Goal: Task Accomplishment & Management: Manage account settings

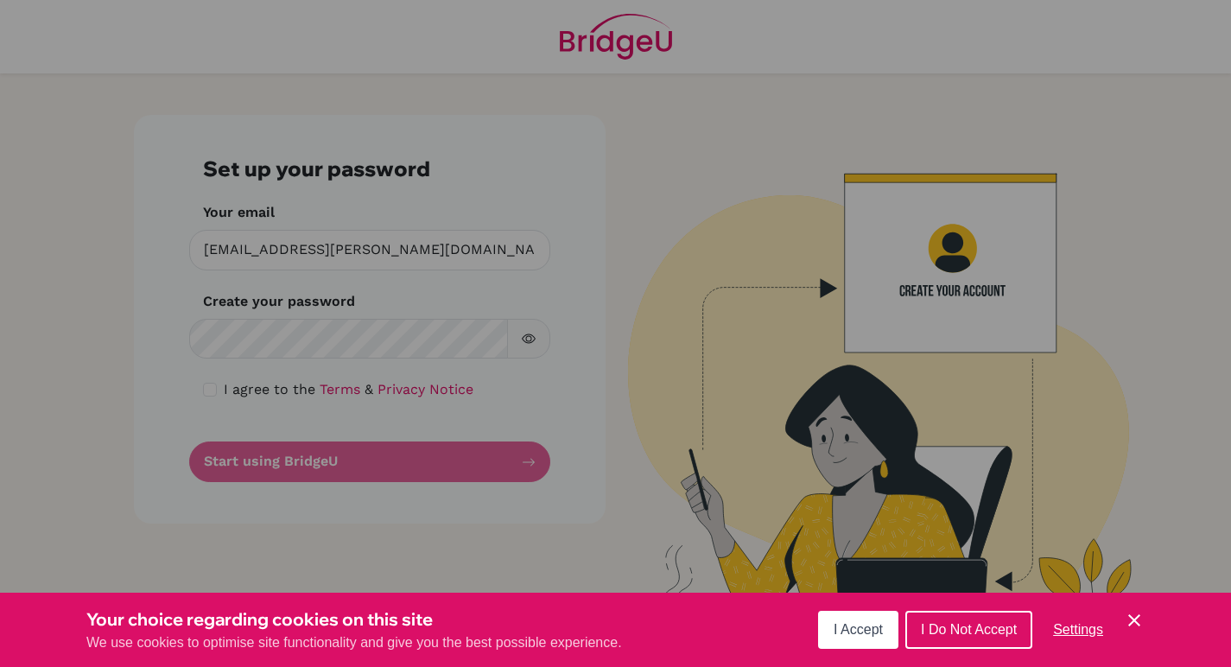
click at [873, 629] on span "I Accept" at bounding box center [858, 629] width 49 height 15
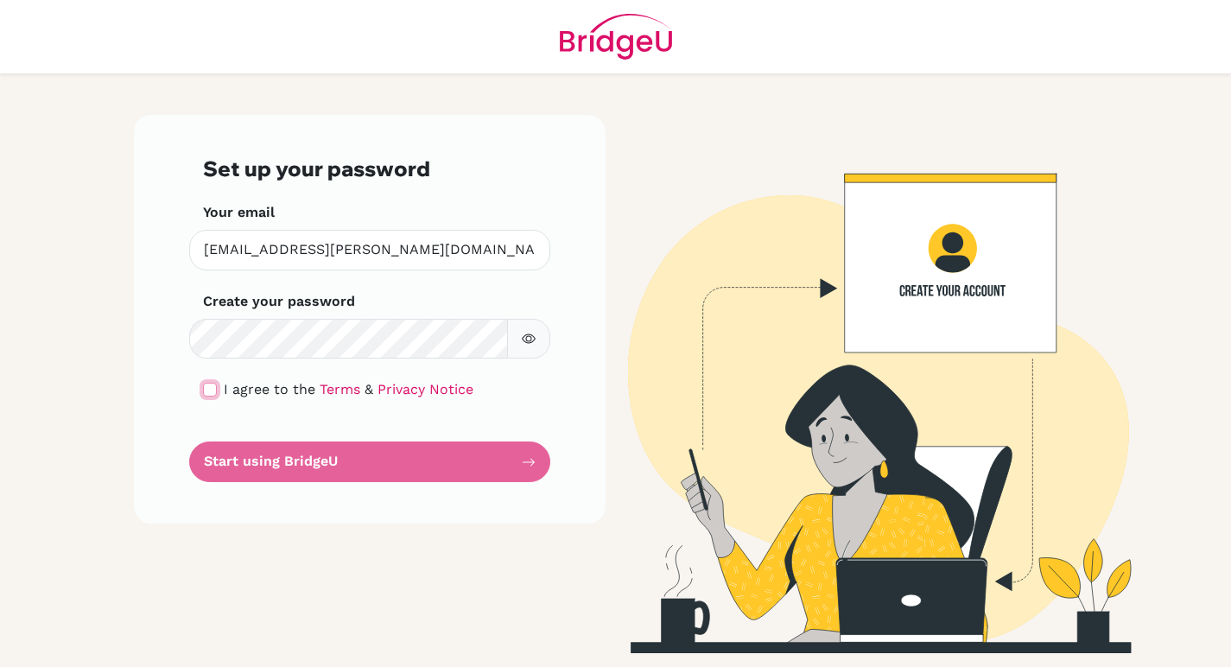
click at [212, 388] on input "checkbox" at bounding box center [210, 390] width 14 height 14
checkbox input "true"
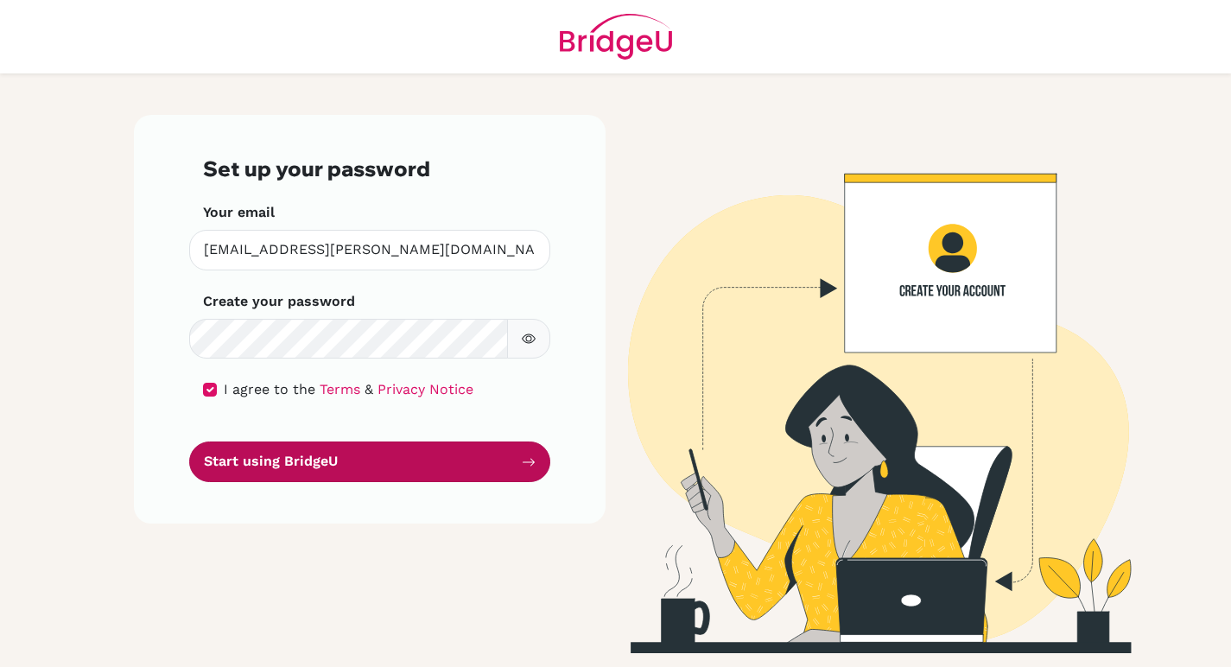
click at [318, 466] on button "Start using BridgeU" at bounding box center [369, 461] width 361 height 41
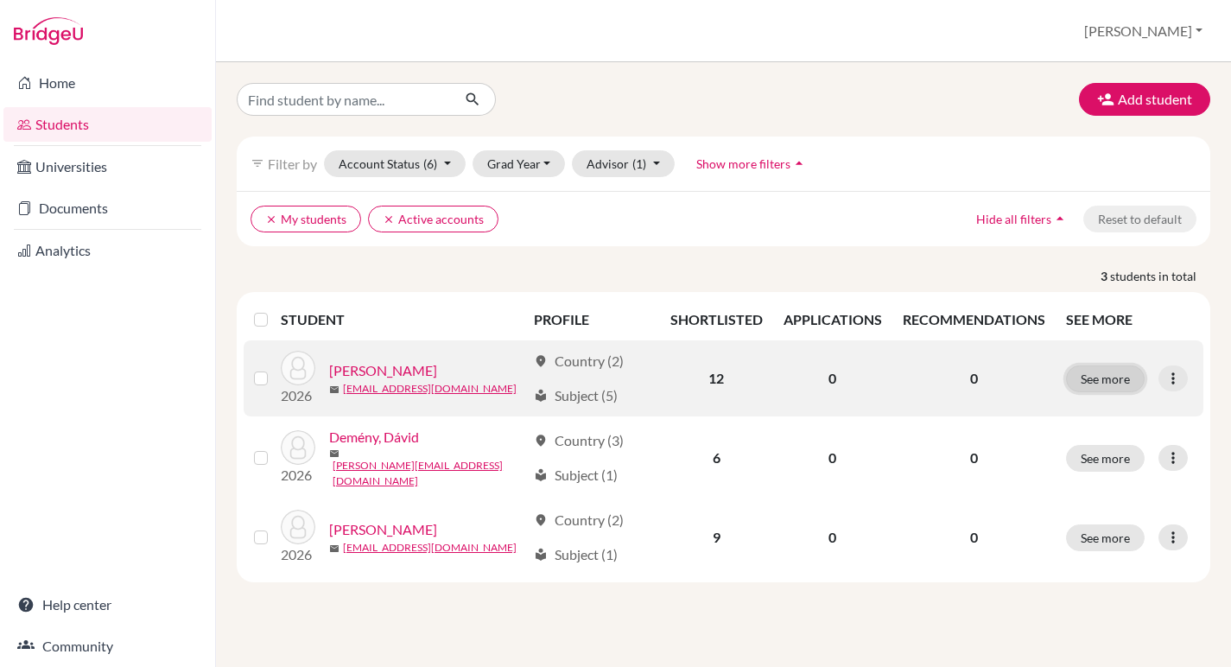
click at [1101, 381] on button "See more" at bounding box center [1105, 378] width 79 height 27
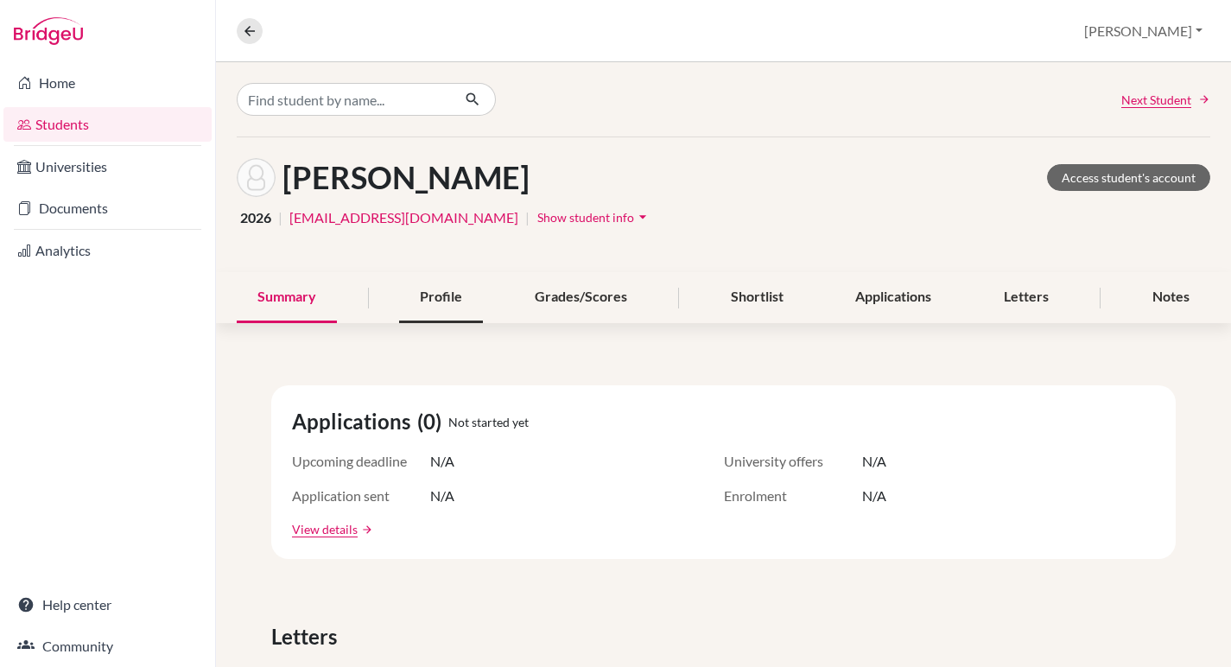
click at [425, 289] on div "Profile" at bounding box center [441, 297] width 84 height 51
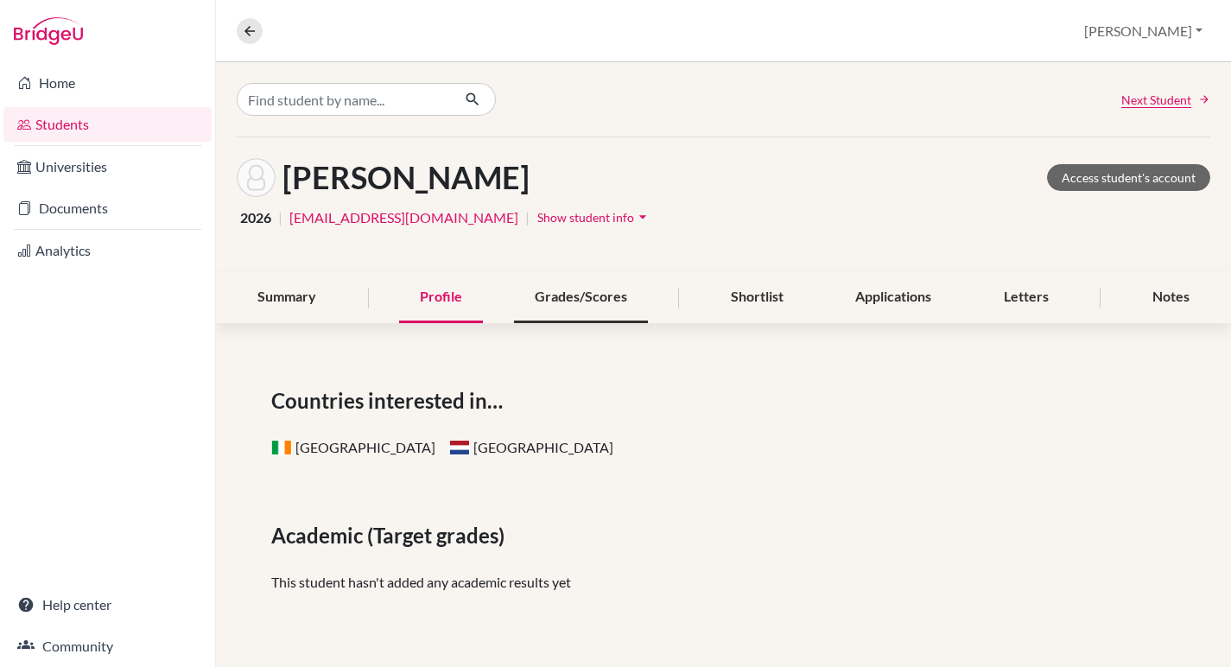
click at [555, 301] on div "Grades/Scores" at bounding box center [581, 297] width 134 height 51
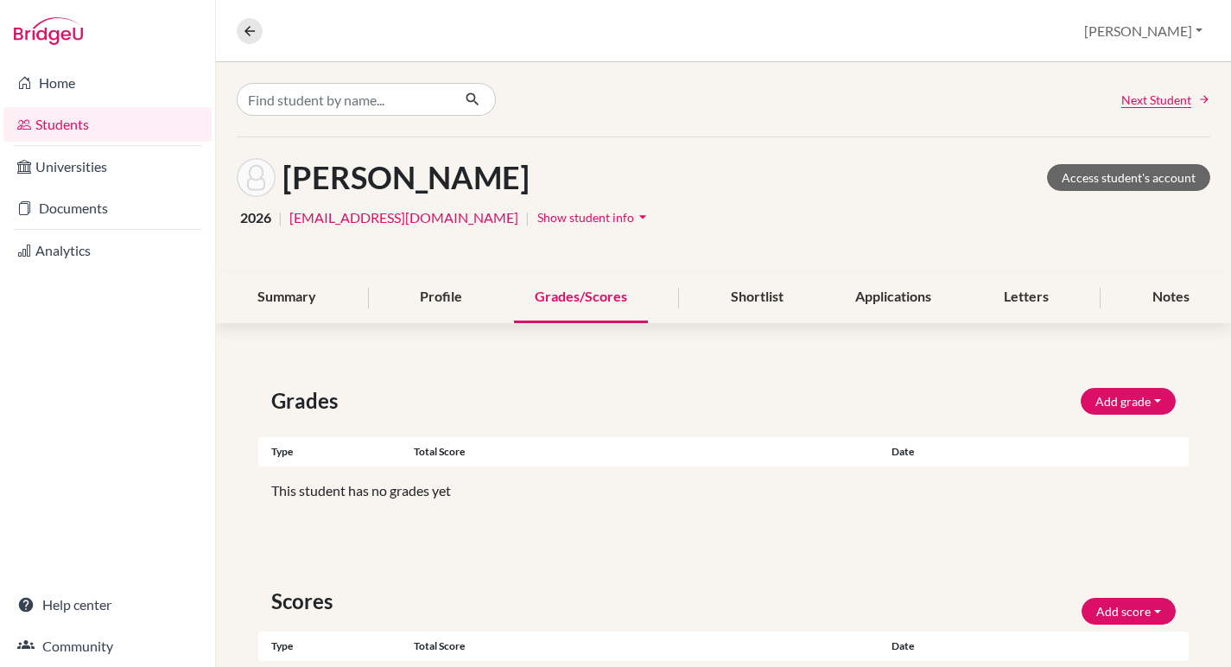
click at [634, 211] on icon "arrow_drop_down" at bounding box center [642, 216] width 17 height 17
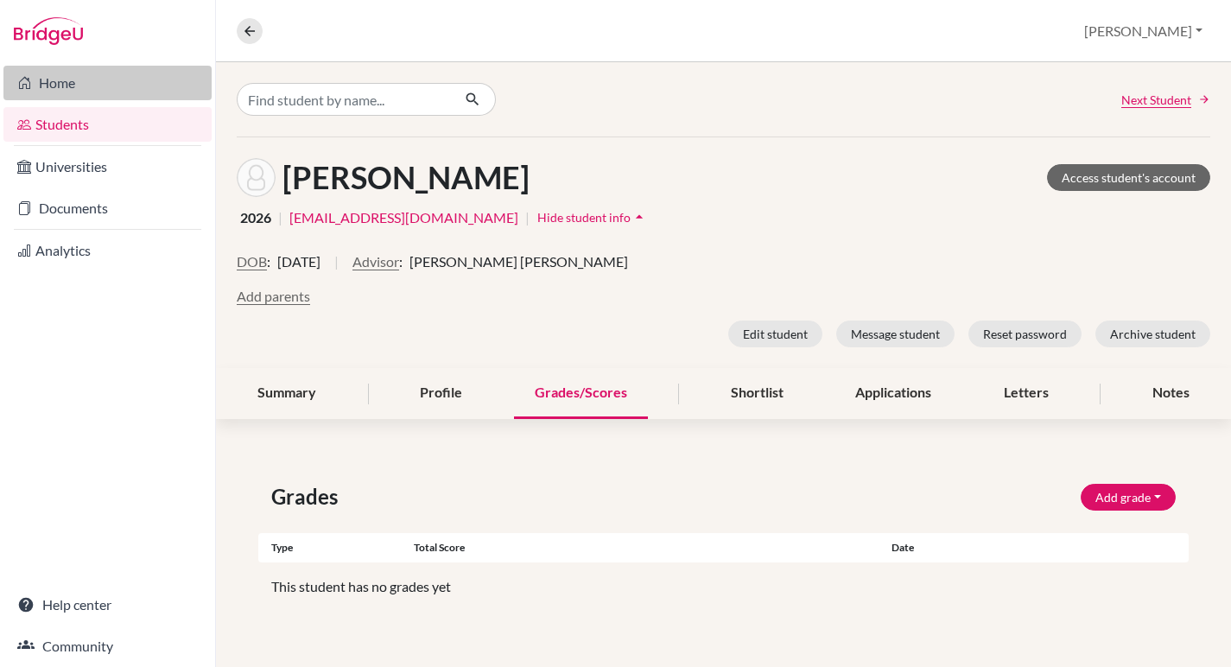
click at [100, 73] on link "Home" at bounding box center [107, 83] width 208 height 35
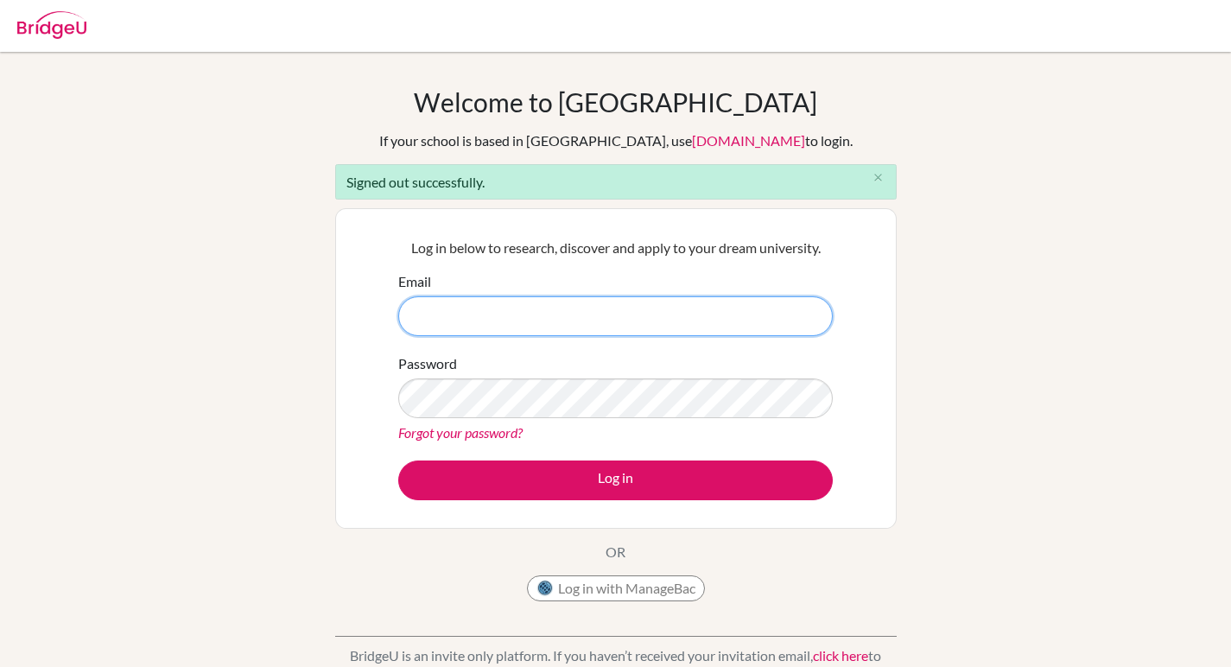
type input "[EMAIL_ADDRESS][PERSON_NAME][DOMAIN_NAME]"
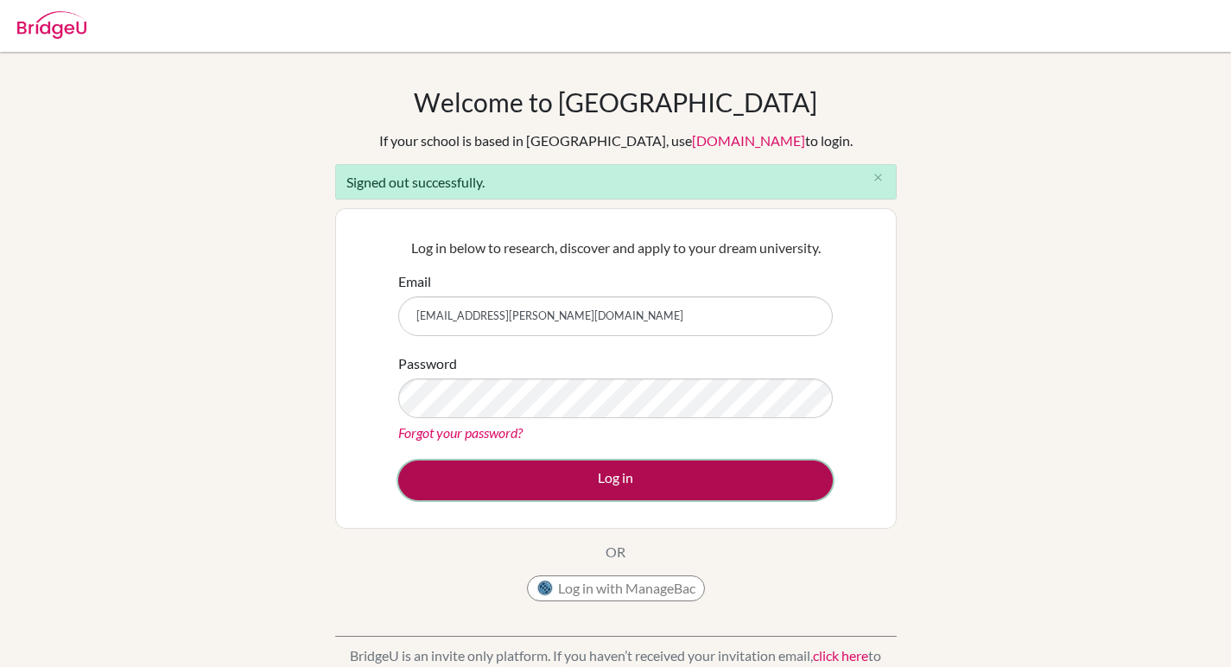
click at [623, 473] on button "Log in" at bounding box center [615, 480] width 435 height 40
